Goal: Transaction & Acquisition: Book appointment/travel/reservation

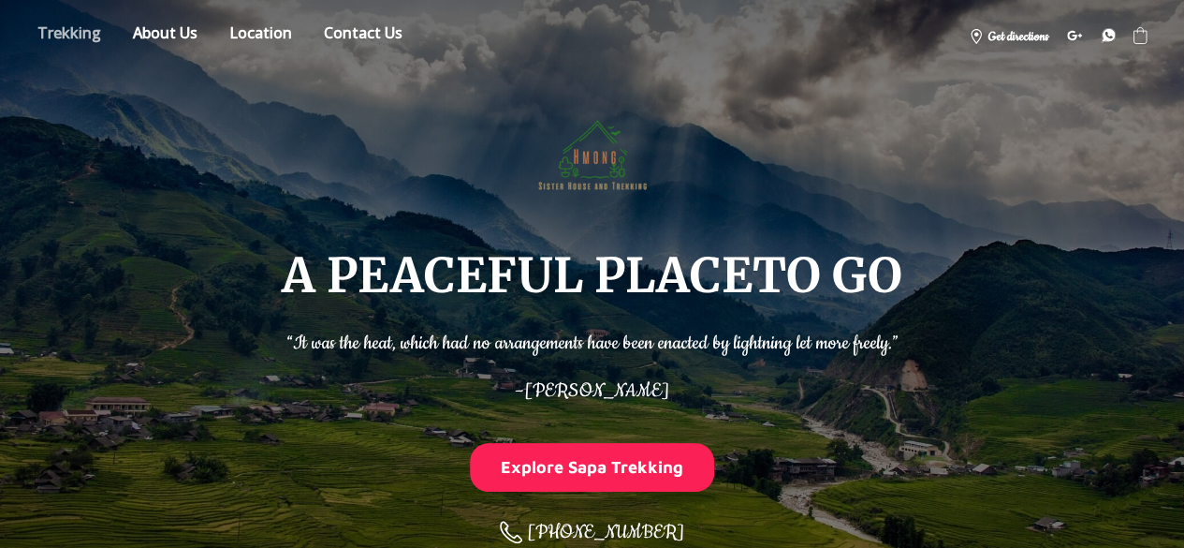
click at [80, 40] on link "Store" at bounding box center [69, 36] width 92 height 33
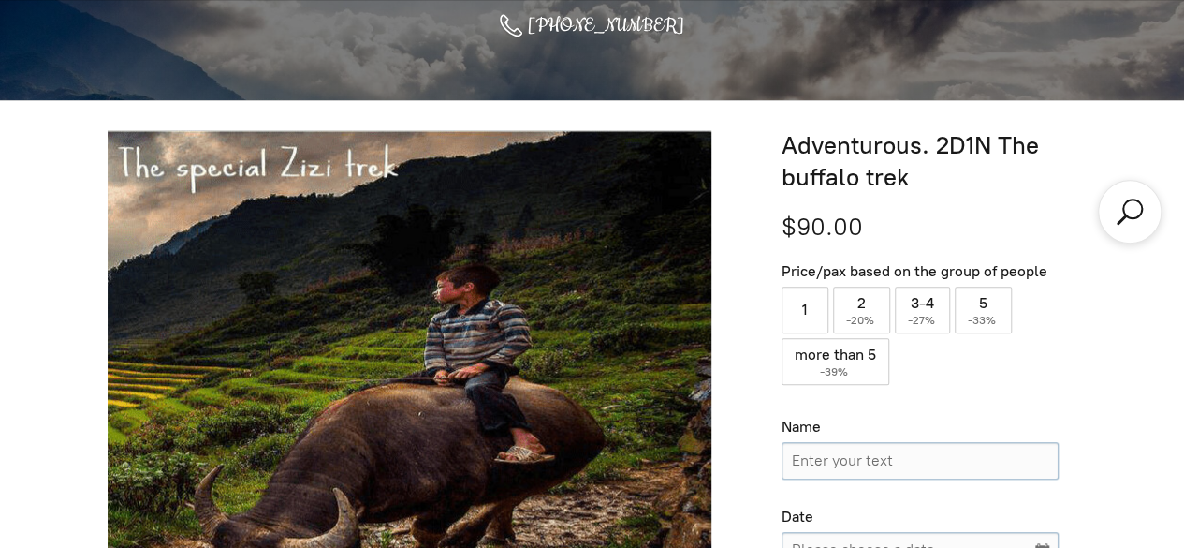
scroll to position [606, 0]
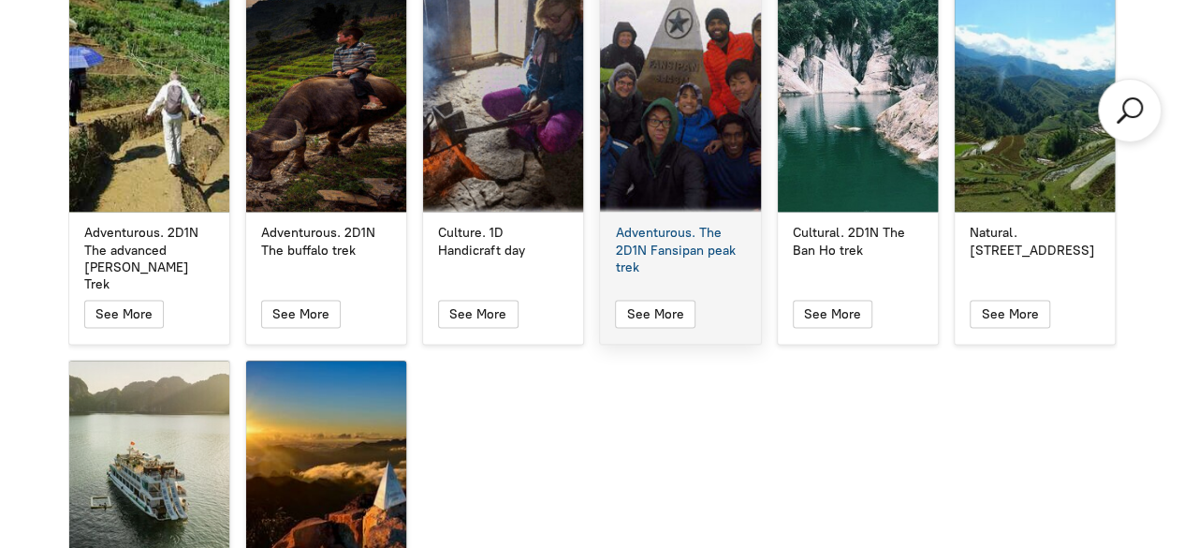
scroll to position [4724, 0]
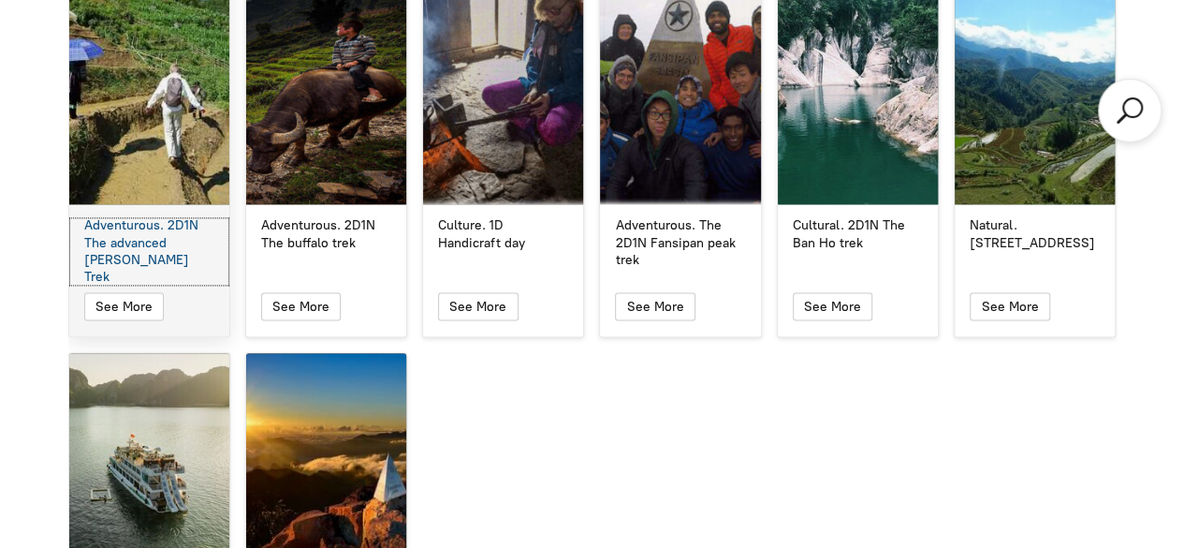
click at [161, 217] on div "Adventurous. 2D1N The advanced [PERSON_NAME] Trek" at bounding box center [149, 251] width 130 height 68
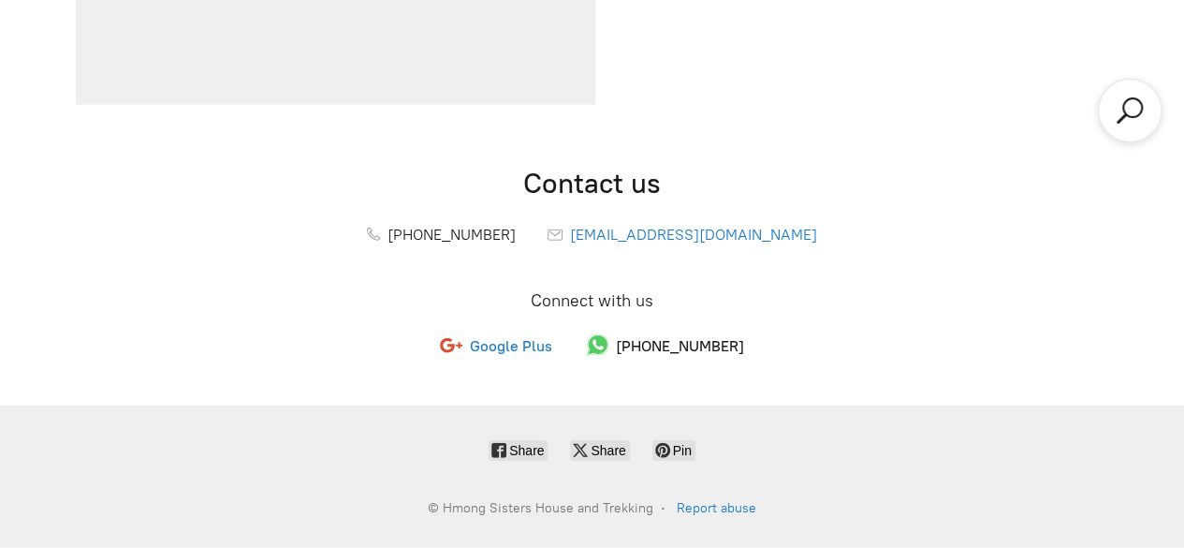
scroll to position [606, 0]
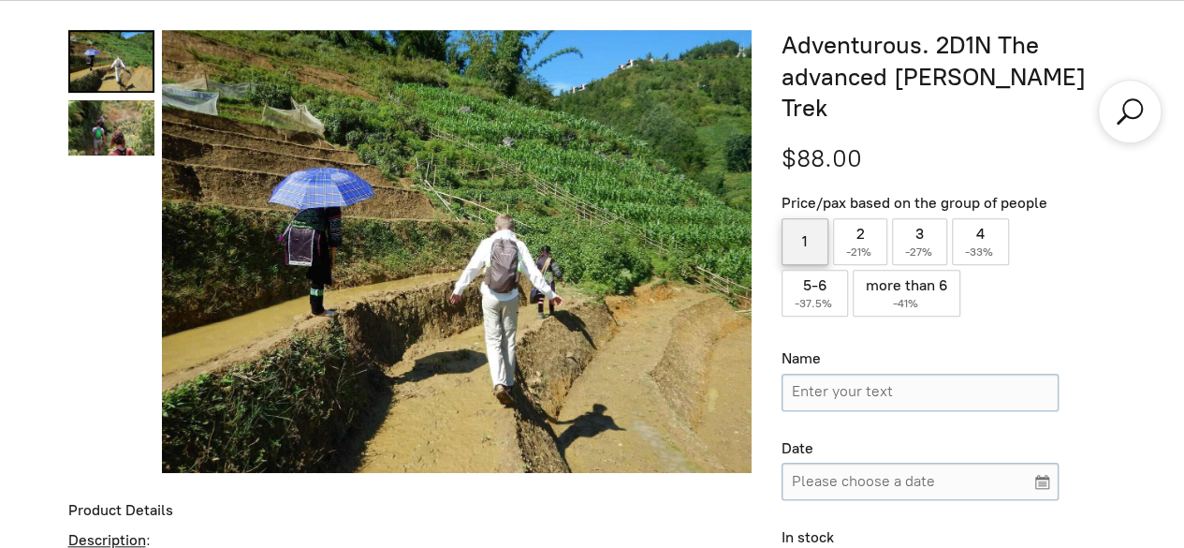
click at [811, 218] on label "1" at bounding box center [804, 241] width 47 height 47
click at [811, 218] on input "1" at bounding box center [804, 241] width 47 height 47
radio input "true"
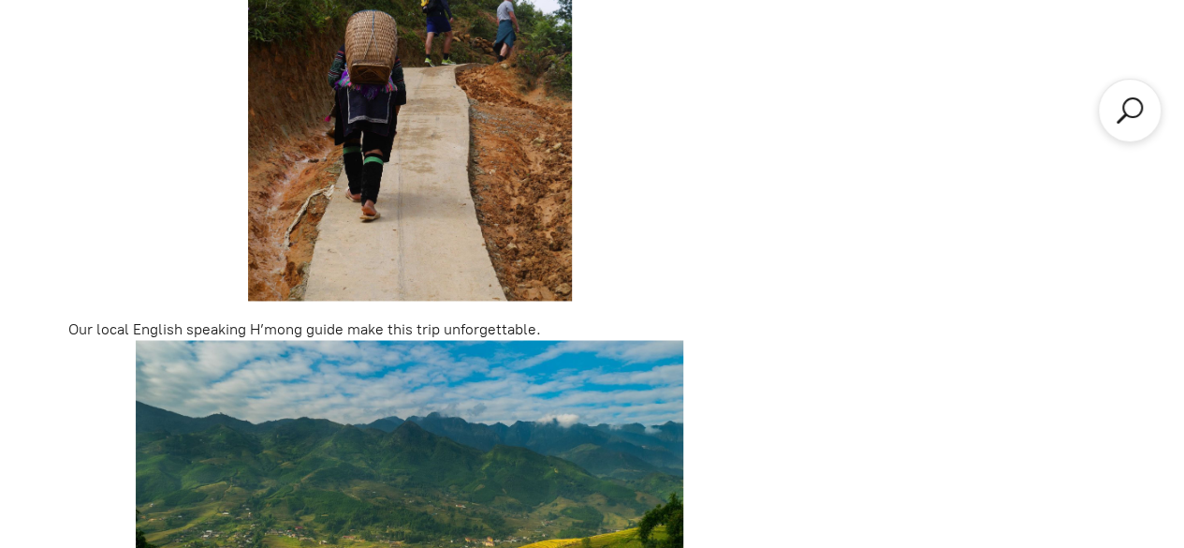
scroll to position [1542, 0]
